Goal: Task Accomplishment & Management: Manage account settings

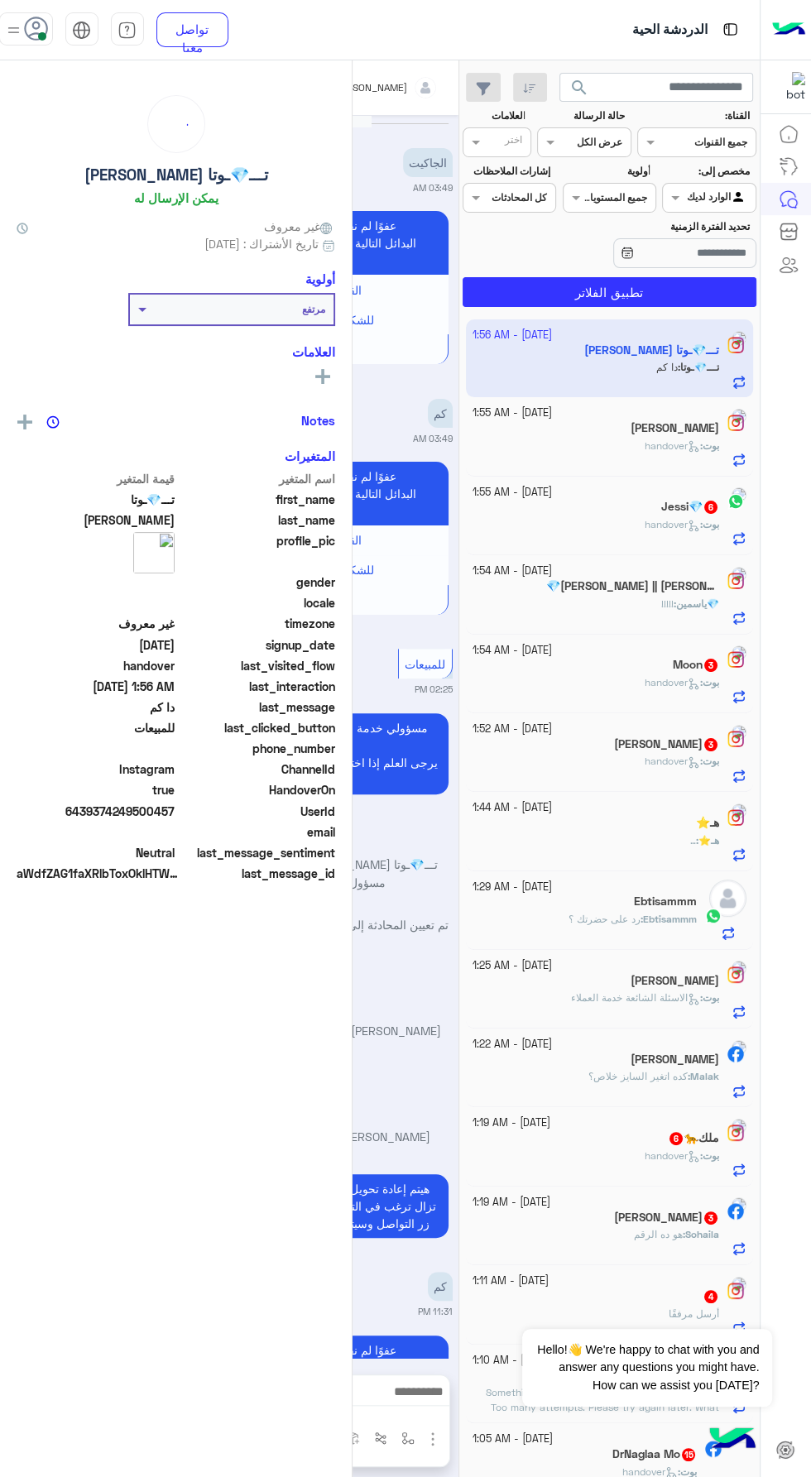
scroll to position [1823, 0]
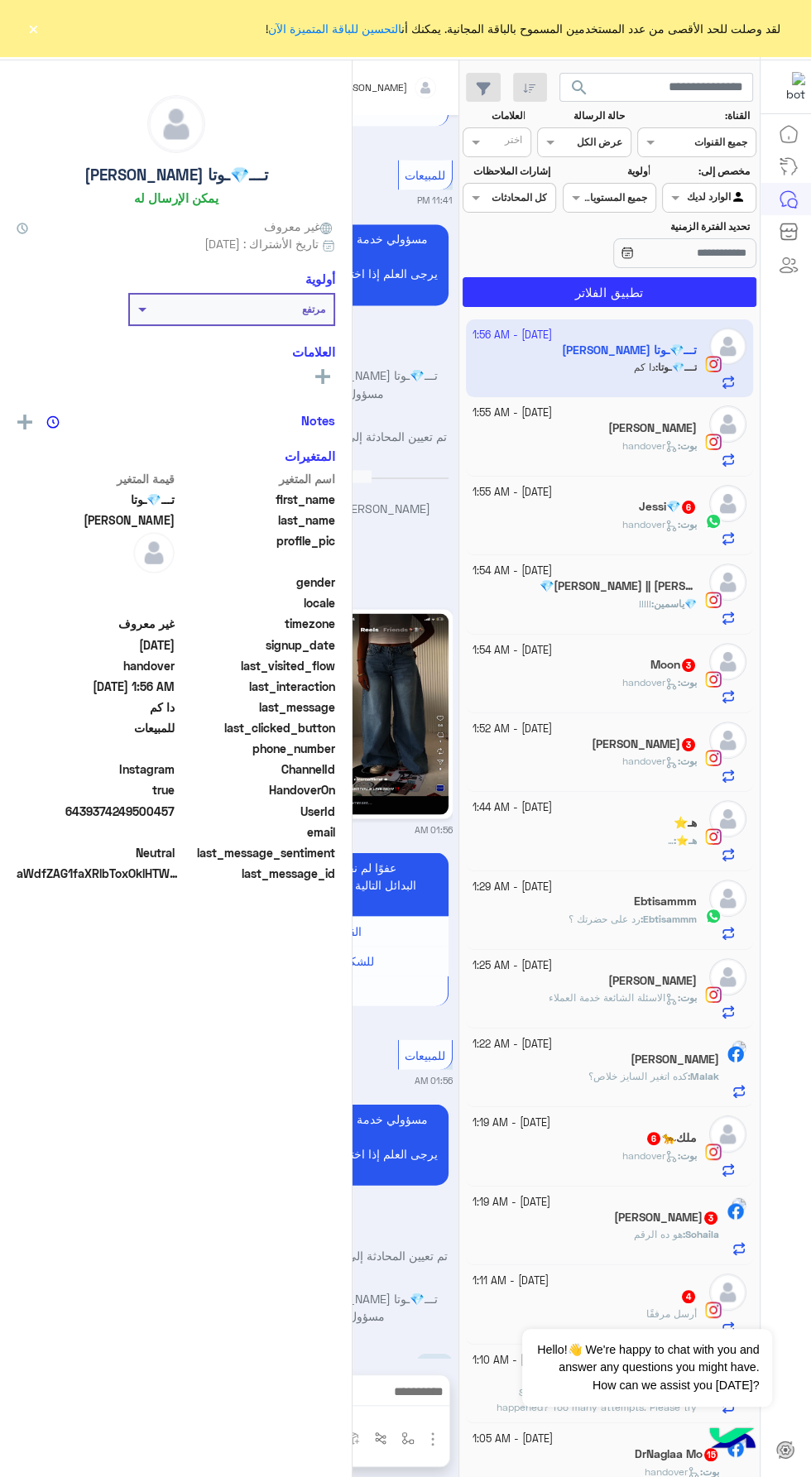
click at [42, 36] on div "لقد وصلت للحد الأقصى من عدد المستخدمين المسموح بالباقة المجانية. يمكنك أن التحس…" at bounding box center [405, 28] width 811 height 56
click at [42, 68] on div "تـــ💎ـوتا Mahmoud يمكن الإرسال له غير معروف تاريخ الأشتراك : [DATE] أولوية مرتف…" at bounding box center [176, 765] width 352 height 1411
click at [42, 67] on div "تـــ💎ـوتا Mahmoud يمكن الإرسال له غير معروف تاريخ الأشتراك : [DATE] أولوية مرتف…" at bounding box center [176, 765] width 352 height 1411
click at [42, 36] on div "لقد وصلت للحد الأقصى من عدد المستخدمين المسموح بالباقة المجانية. يمكنك أن التحس…" at bounding box center [405, 28] width 811 height 56
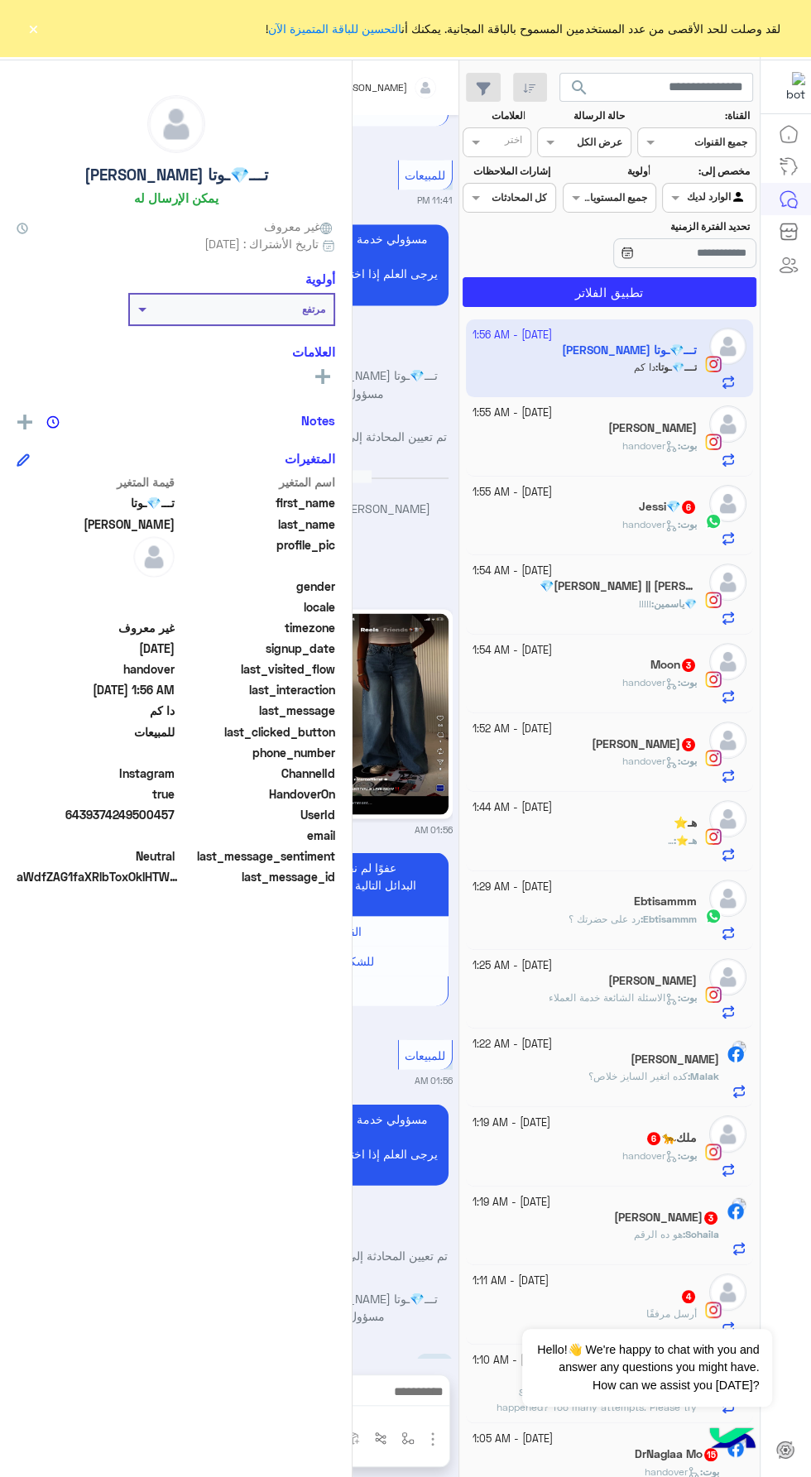
click at [45, 60] on div "تـــ💎ـوتا Mahmoud يمكن الإرسال له غير معروف تاريخ الأشتراك : [DATE] أولوية مرتف…" at bounding box center [176, 765] width 352 height 1411
click at [25, 67] on div "تـــ💎ـوتا Mahmoud يمكن الإرسال له غير معروف تاريخ الأشتراك : [DATE] أولوية مرتف…" at bounding box center [176, 765] width 352 height 1411
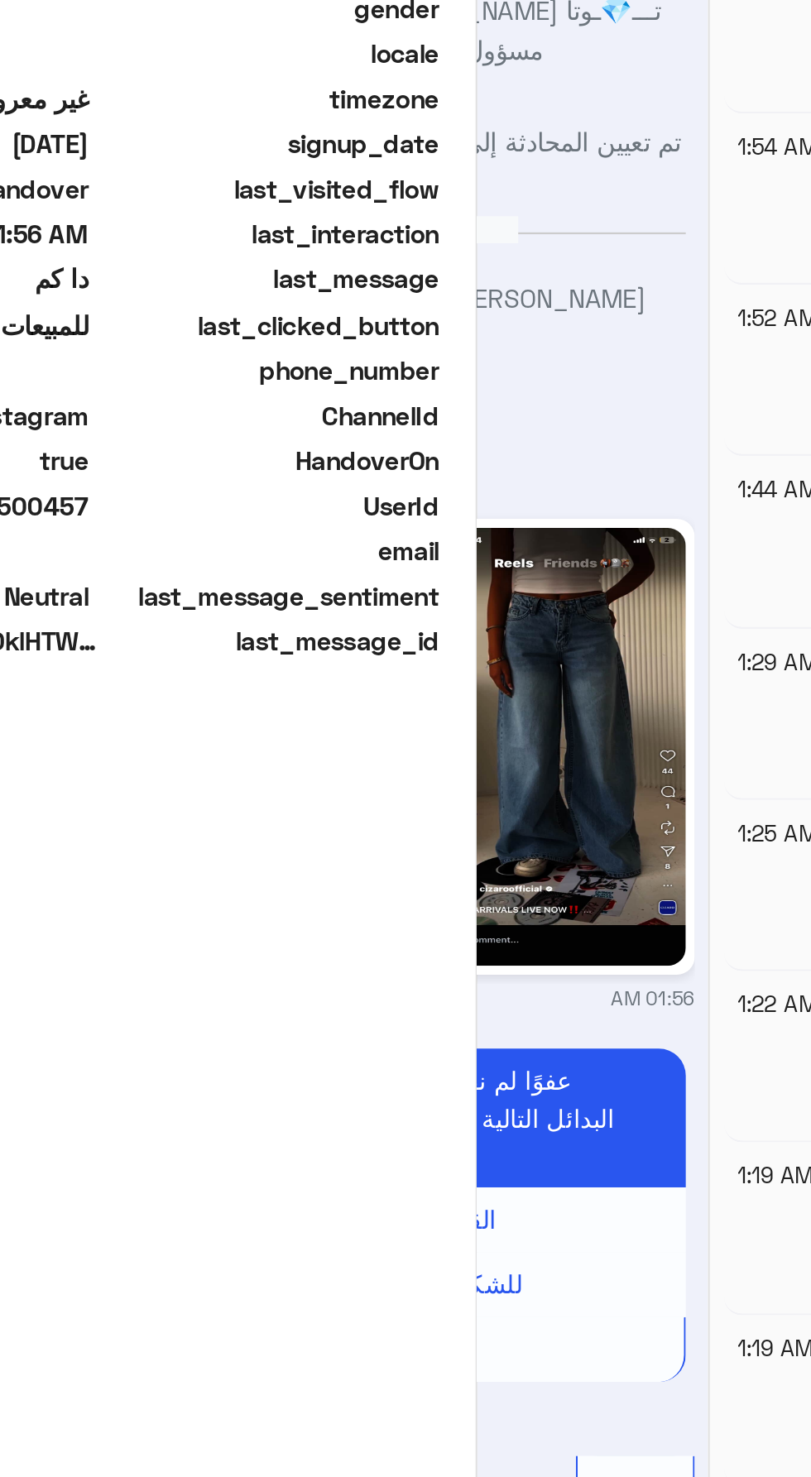
scroll to position [1590, 0]
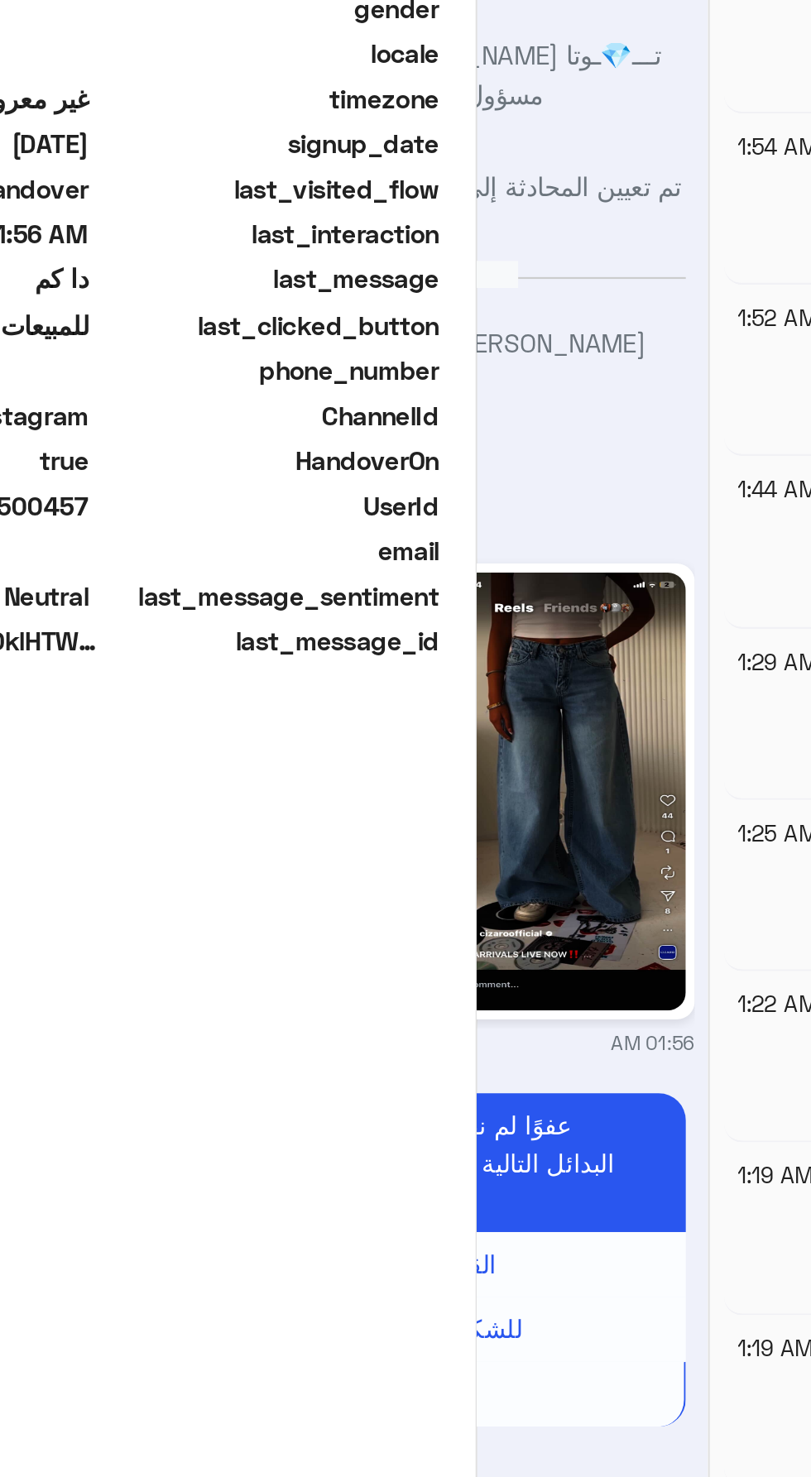
click at [260, 900] on div "تـــ💎ـوتا Mahmoud يمكن الإرسال له غير معروف تاريخ الأشتراك : [DATE] أولوية مرتف…" at bounding box center [176, 765] width 352 height 1411
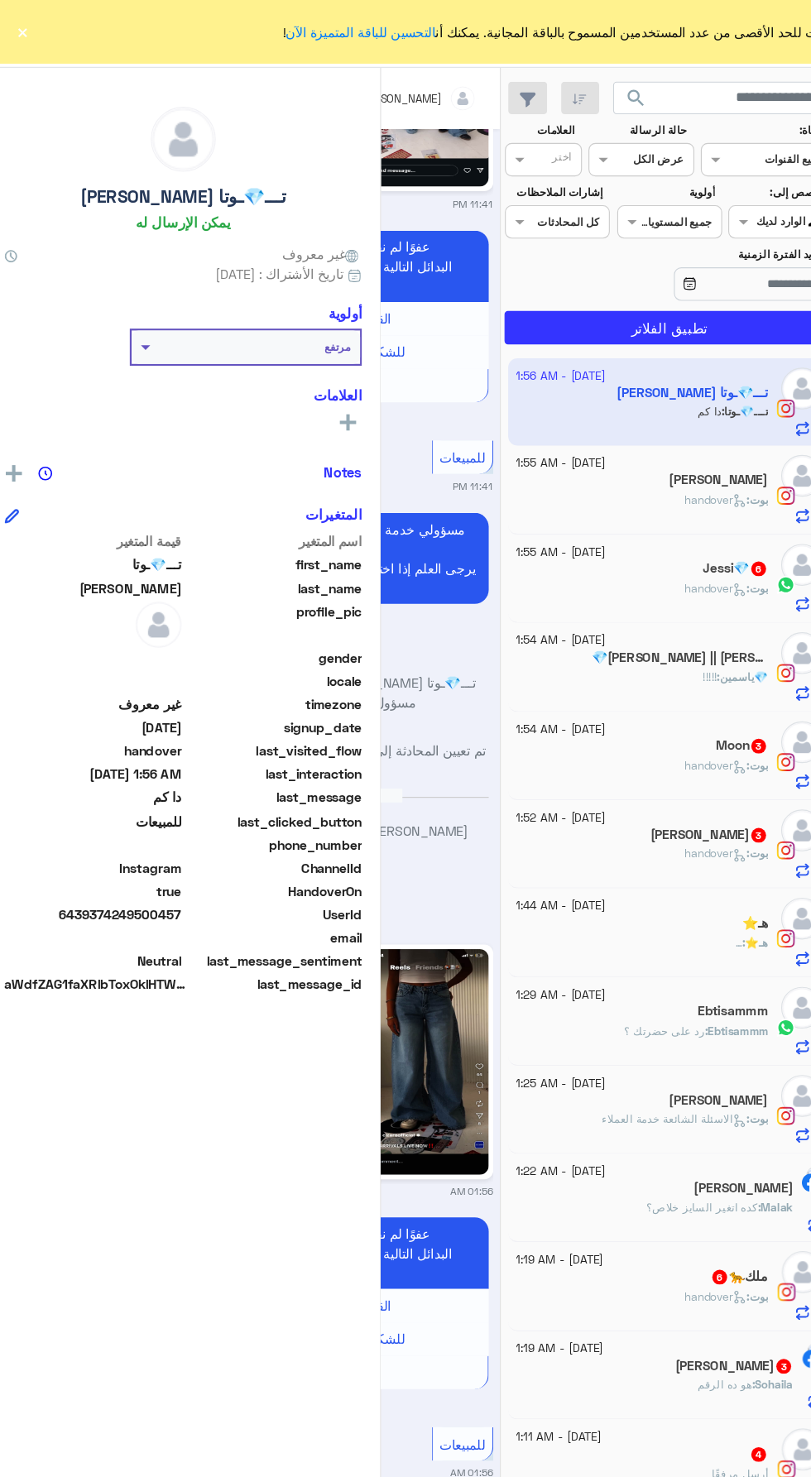
click at [42, 36] on div "لقد وصلت للحد الأقصى من عدد المستخدمين المسموح بالباقة المجانية. يمكنك أن التحس…" at bounding box center [405, 28] width 811 height 56
click at [38, 27] on button "×" at bounding box center [33, 28] width 17 height 17
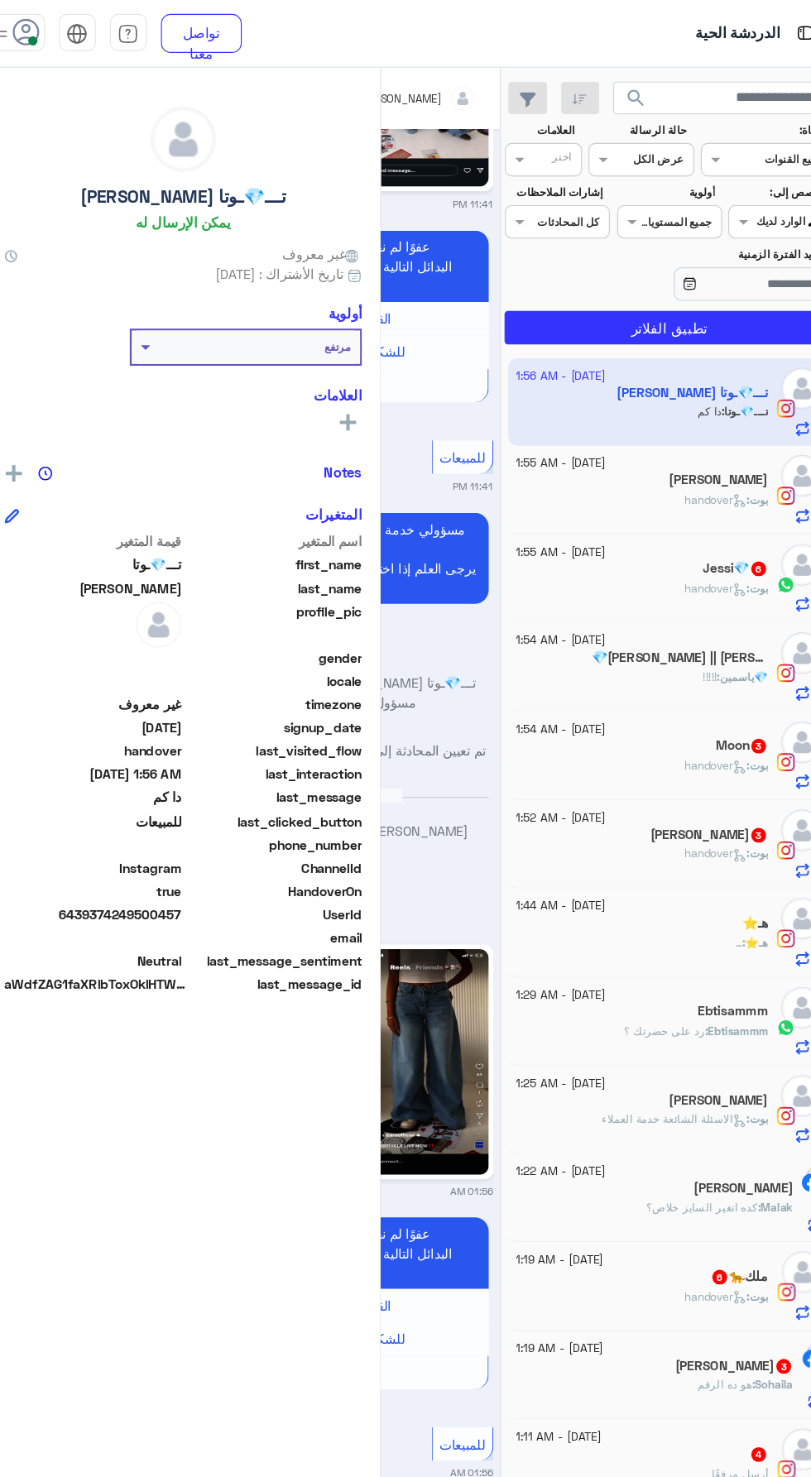
click at [42, 36] on span at bounding box center [42, 36] width 8 height 8
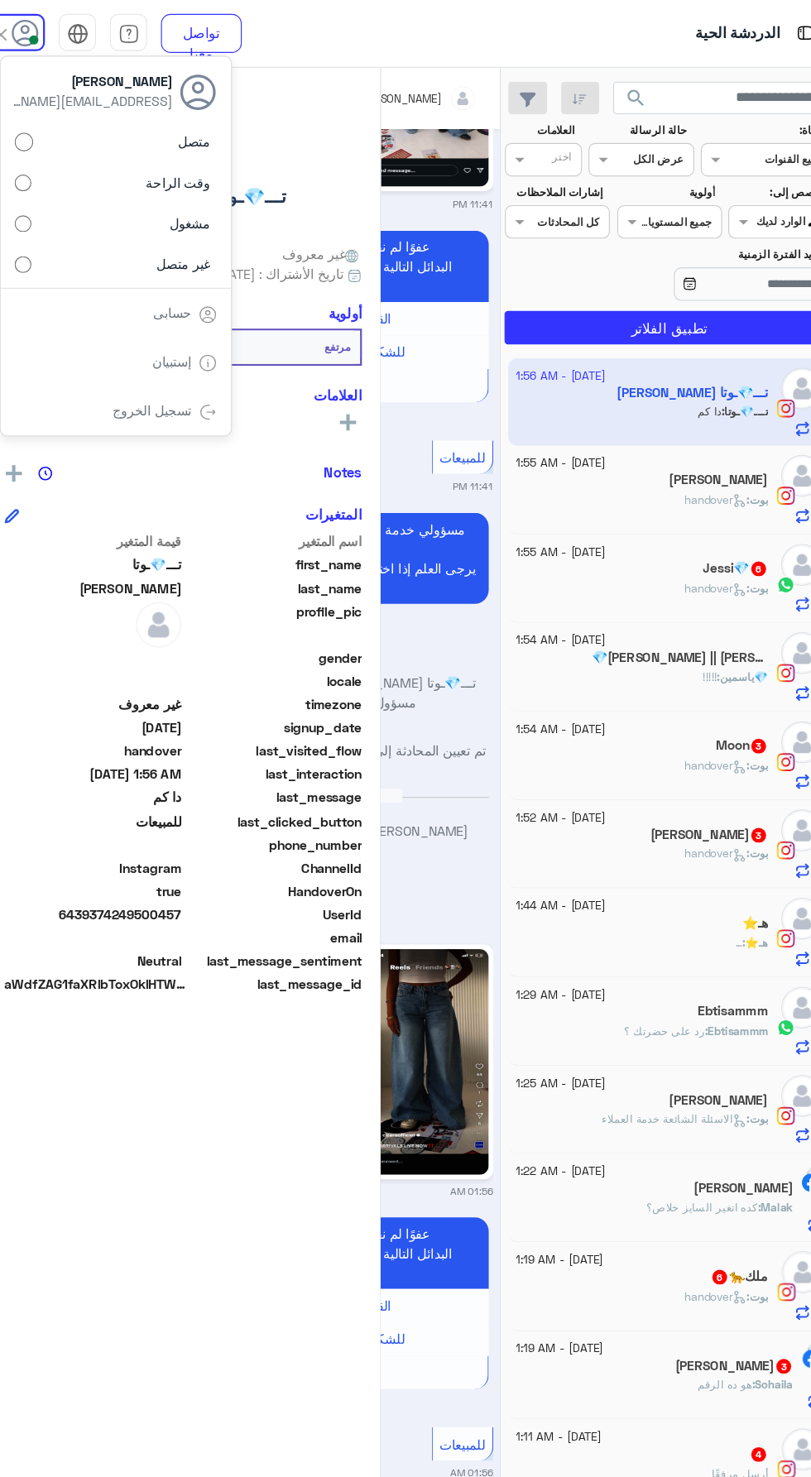
click at [22, 252] on div "متصل وقت الراحة مشغول غير متصل" at bounding box center [115, 185] width 205 height 146
click at [43, 247] on label "غير متصل" at bounding box center [116, 235] width 180 height 30
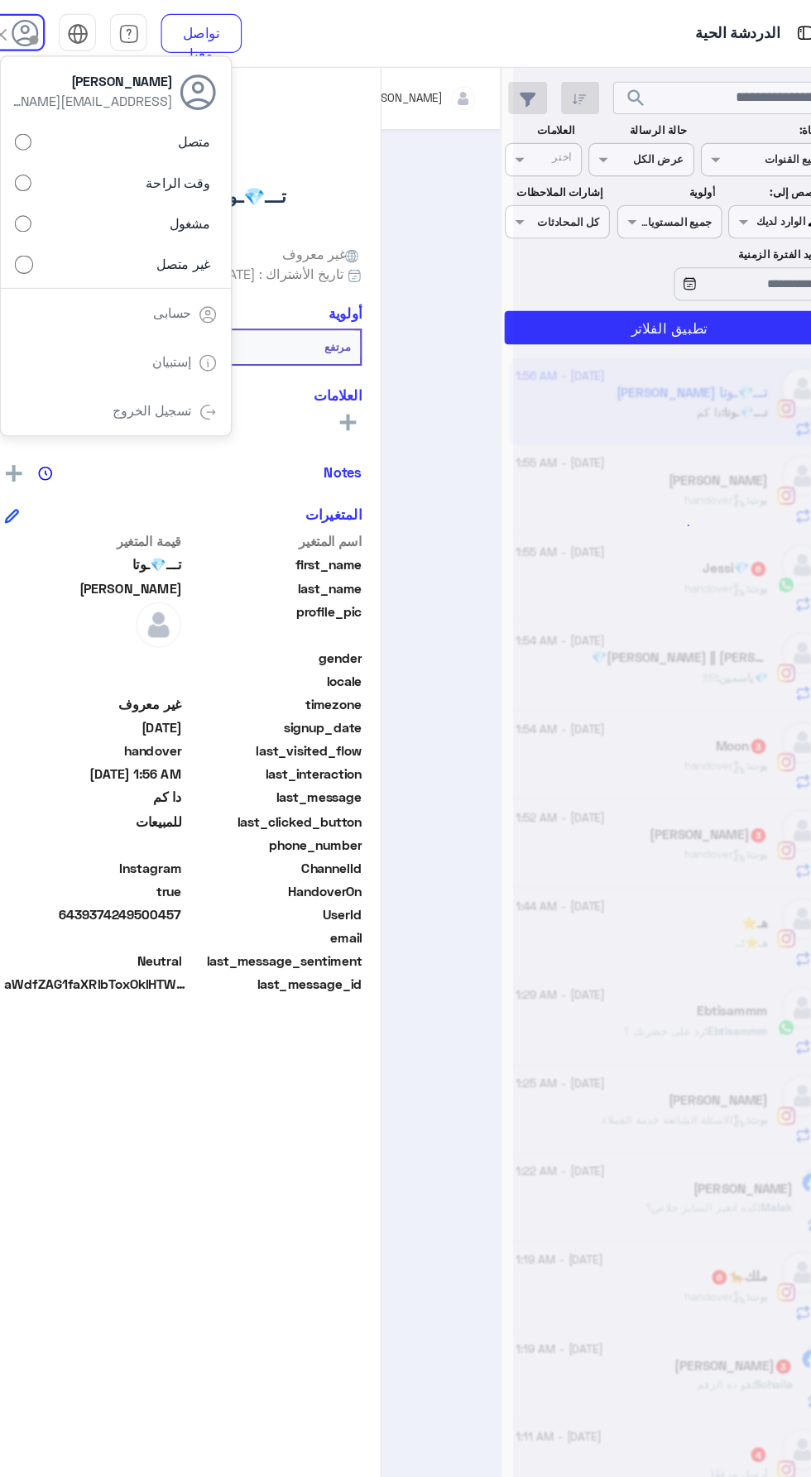
scroll to position [0, 0]
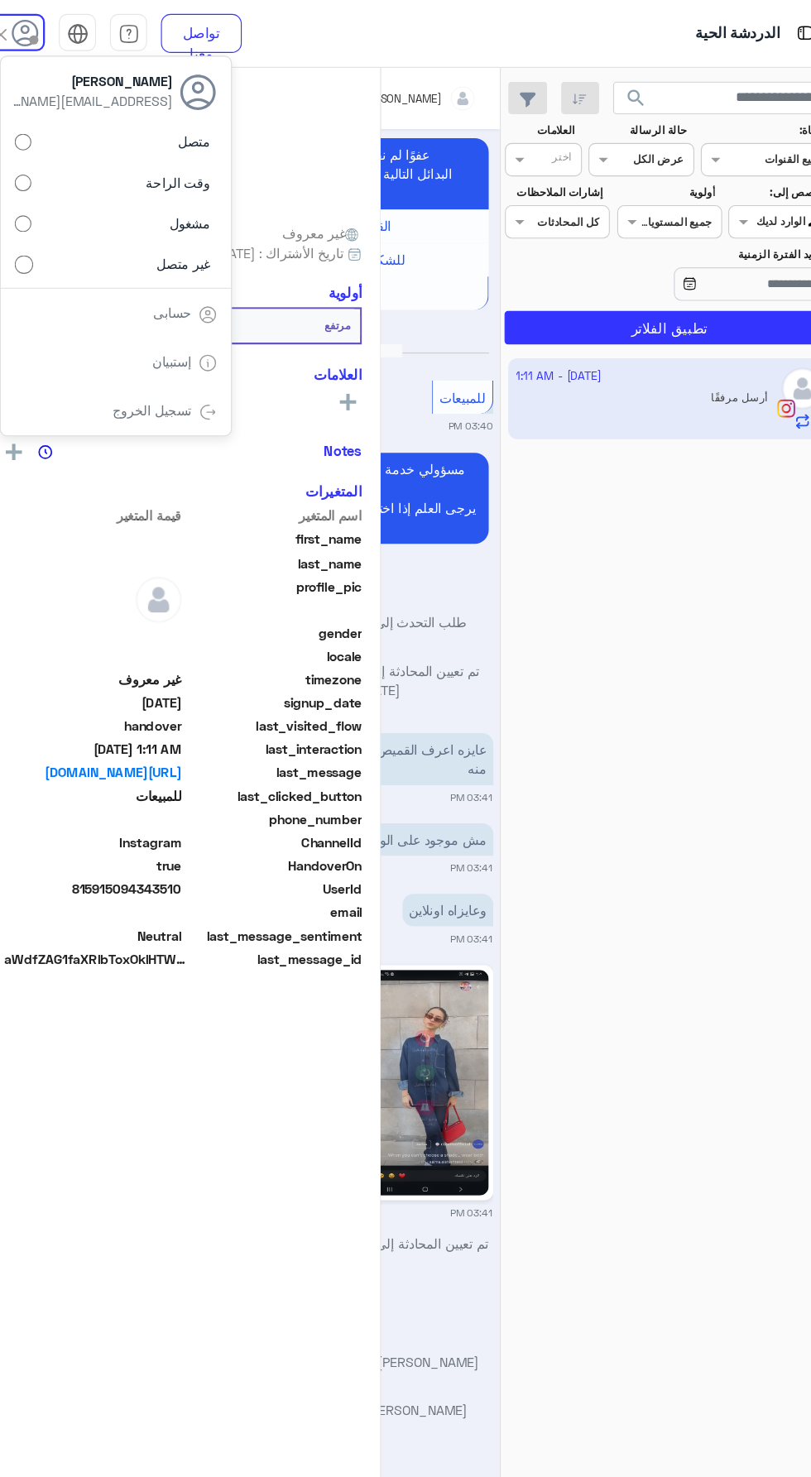
scroll to position [8419, 0]
